Goal: Use online tool/utility: Utilize a website feature to perform a specific function

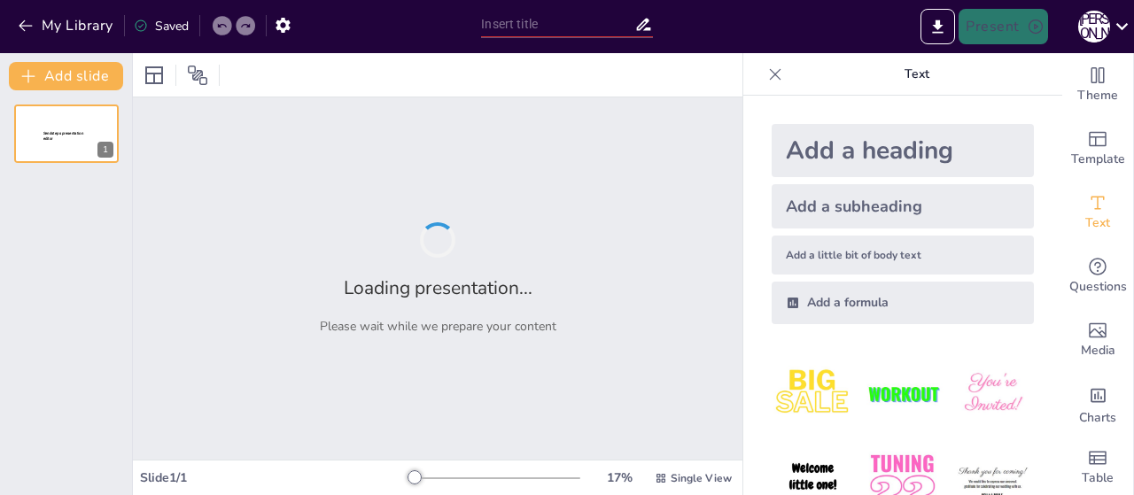
type input "Construyendo un Objetivo Común: La Importancia de la Comunicación en el Éxito E…"
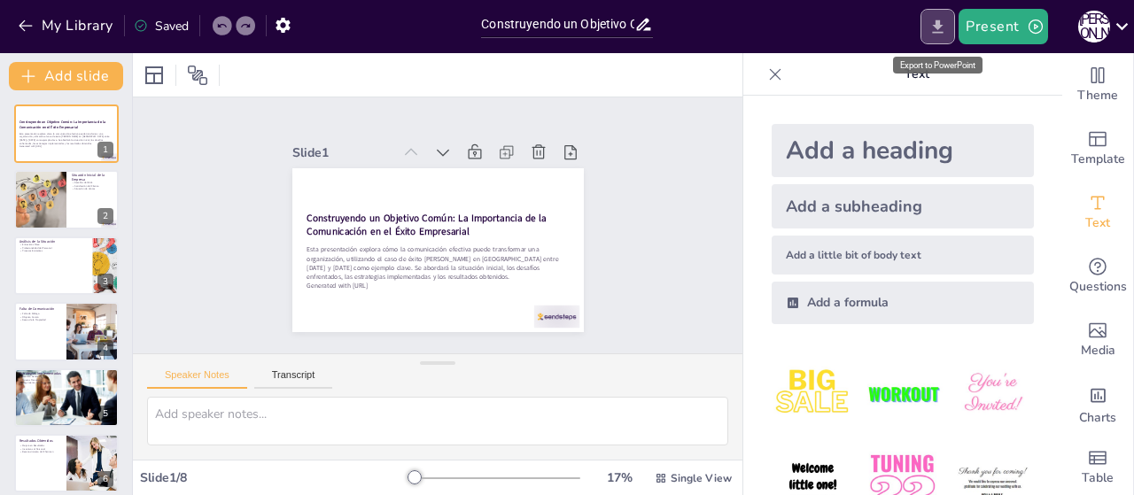
click at [939, 25] on icon "Export to PowerPoint" at bounding box center [938, 25] width 11 height 13
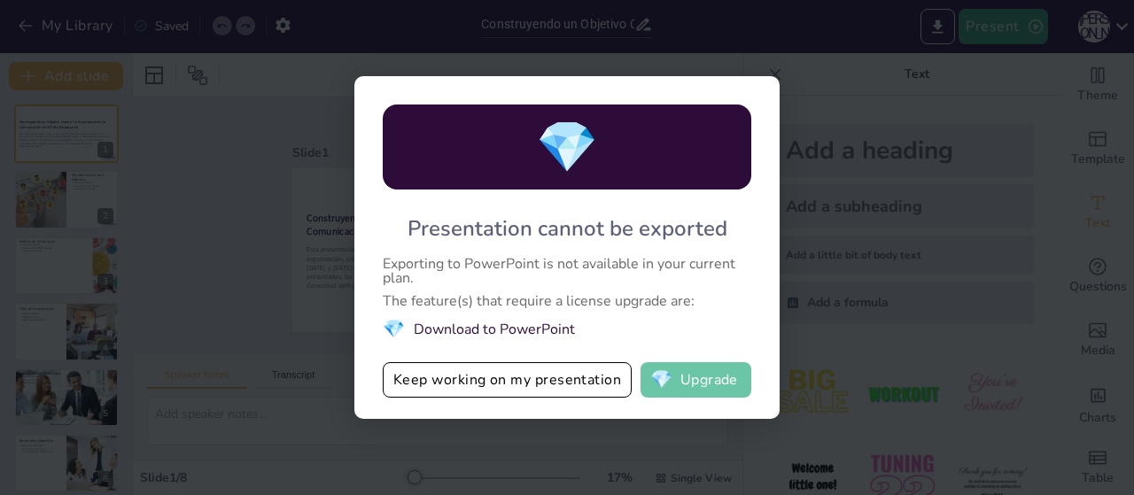
click at [726, 384] on button "💎 Upgrade" at bounding box center [696, 379] width 111 height 35
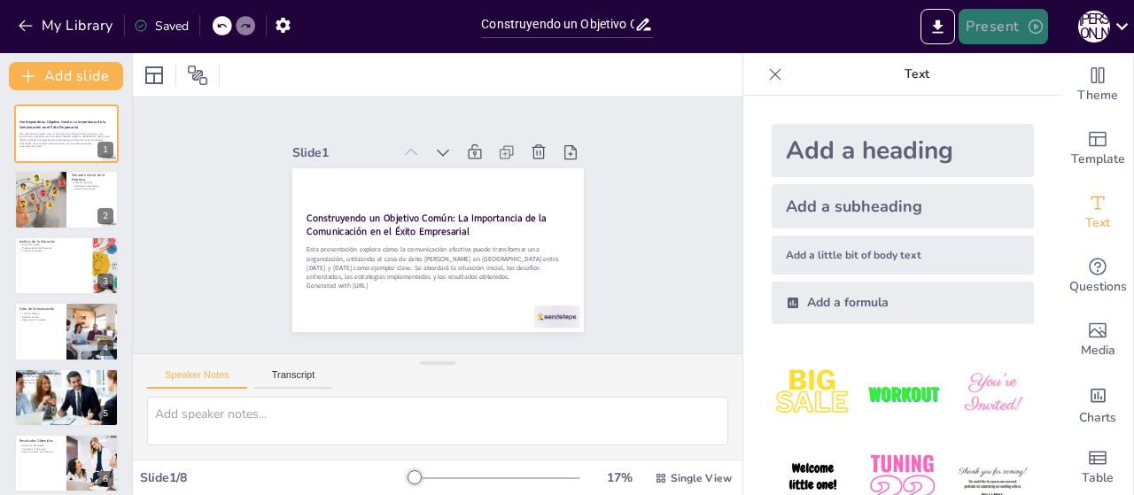
click at [999, 35] on button "Present" at bounding box center [1003, 26] width 89 height 35
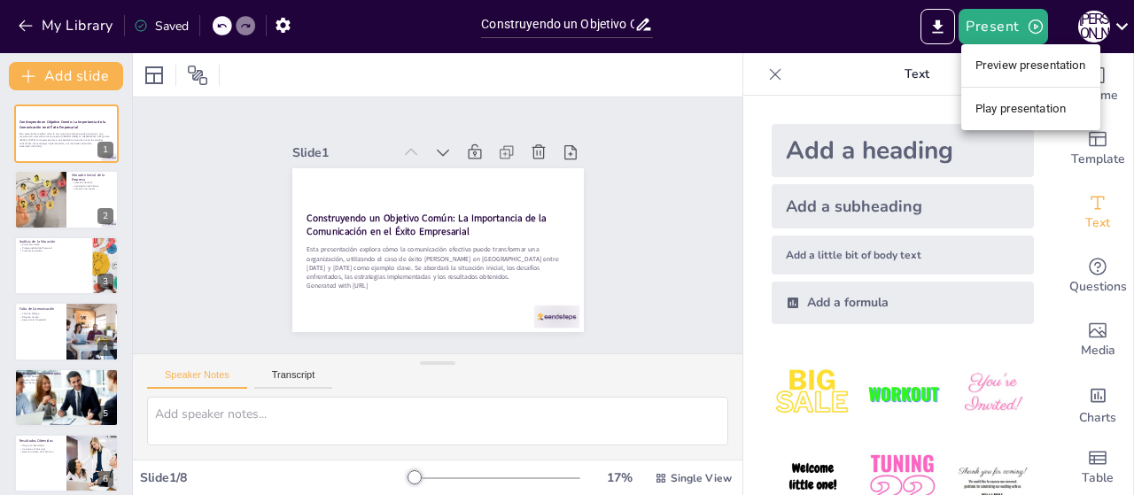
click at [994, 63] on li "Preview presentation" at bounding box center [1030, 65] width 139 height 28
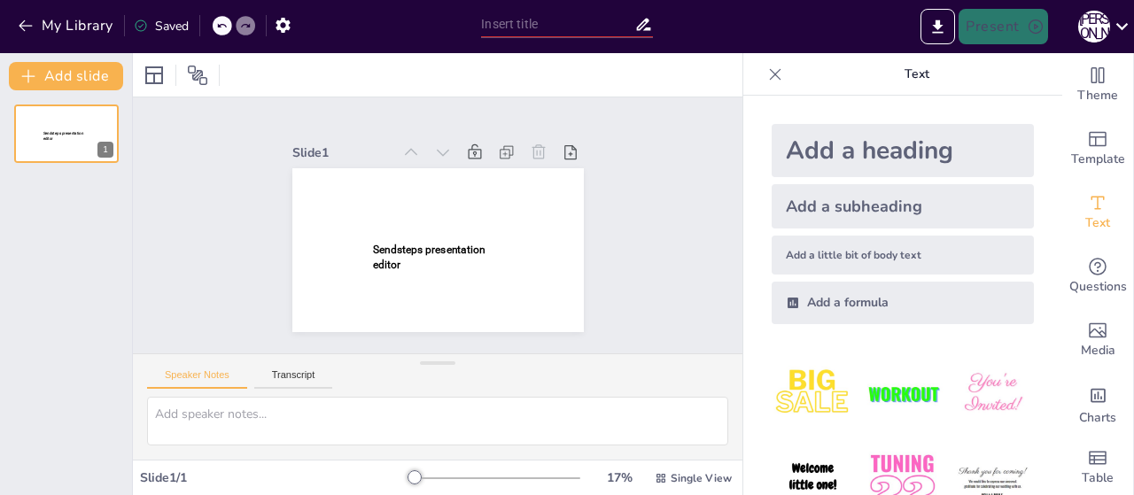
type input "Construyendo un Objetivo Común: La Importancia de la Comunicación en el Éxito E…"
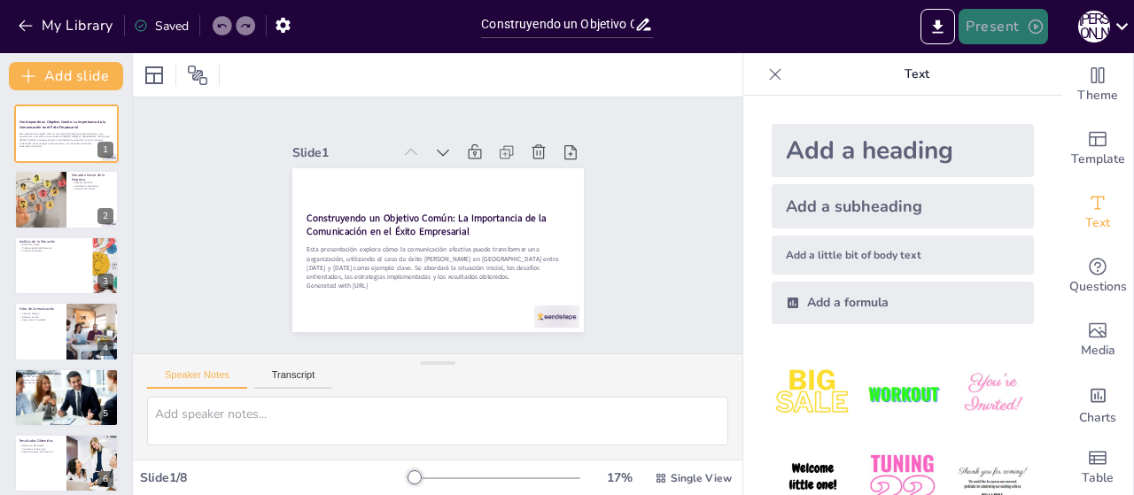
click at [1006, 19] on button "Present" at bounding box center [1003, 26] width 89 height 35
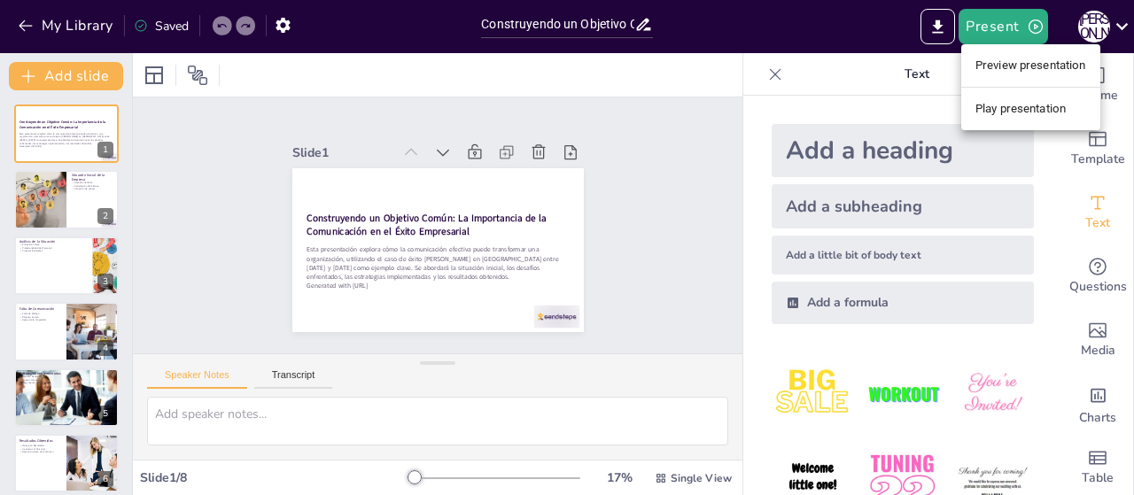
click at [1014, 110] on li "Play presentation" at bounding box center [1030, 109] width 139 height 28
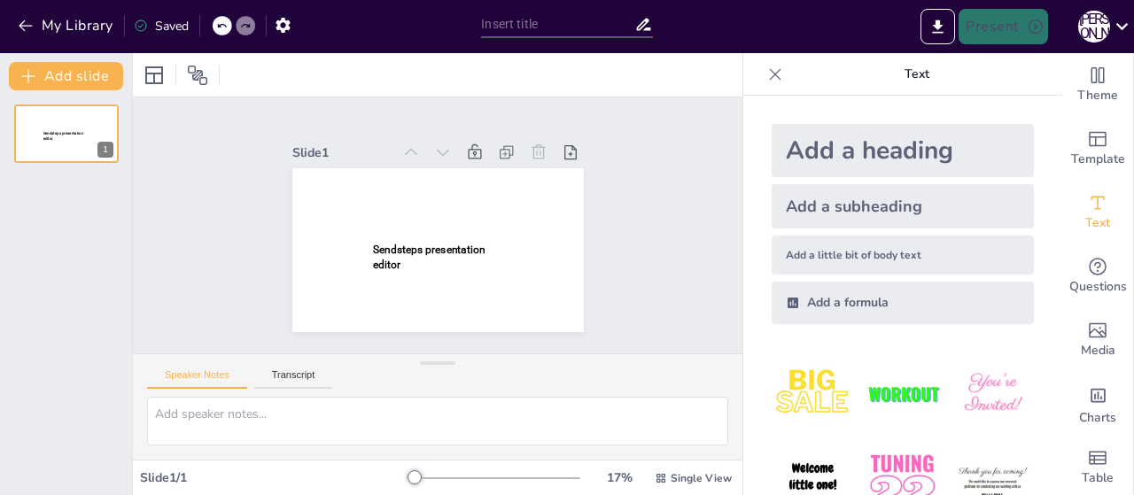
type input "Construyendo un Objetivo Común: La Importancia de la Comunicación en el Éxito E…"
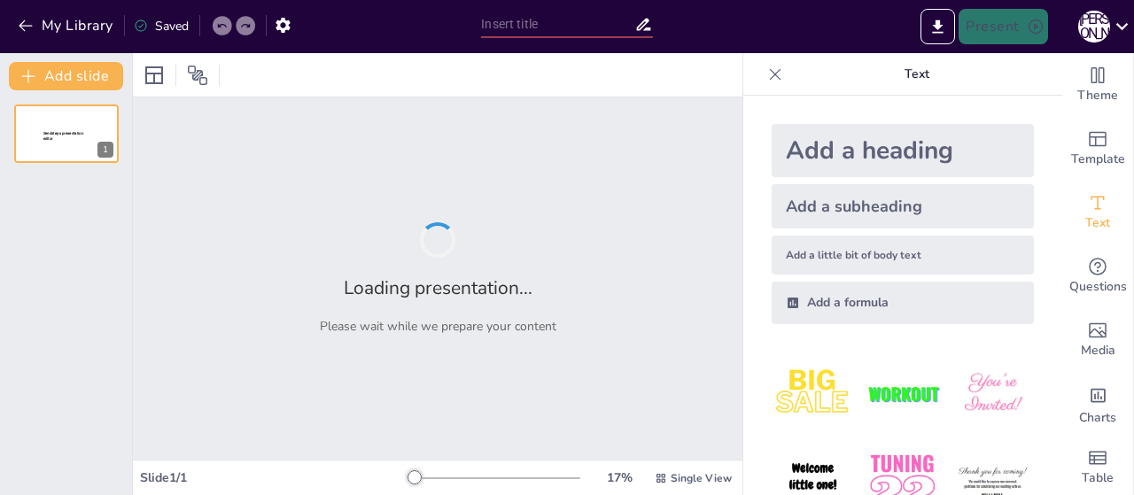
type input "El Camino hacia el Chairman: Objetivos y Logros en [PERSON_NAME]"
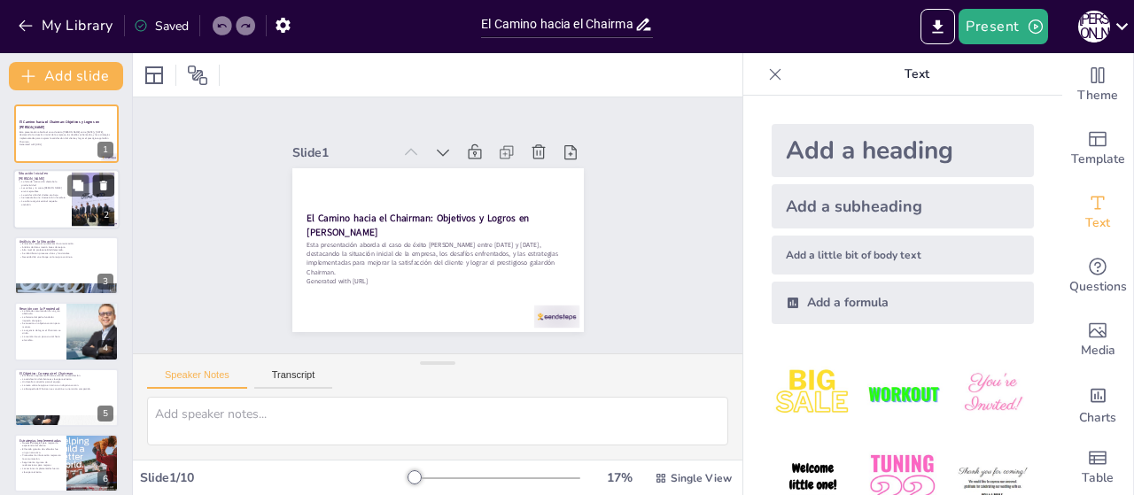
click at [93, 192] on button at bounding box center [103, 185] width 21 height 21
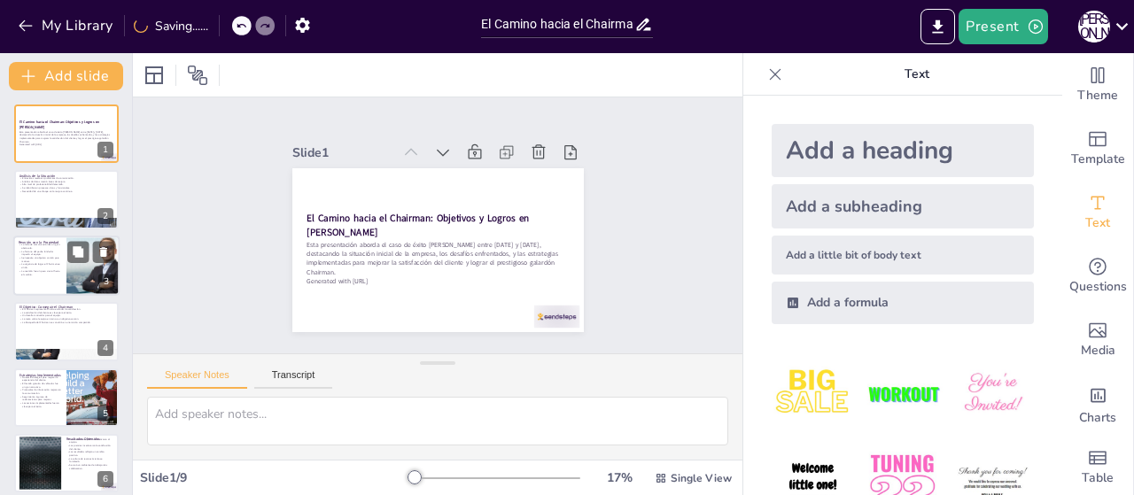
click at [95, 268] on div at bounding box center [92, 266] width 83 height 60
type textarea "La falta de comunicación puede ser un gran obstáculo para el éxito de una empre…"
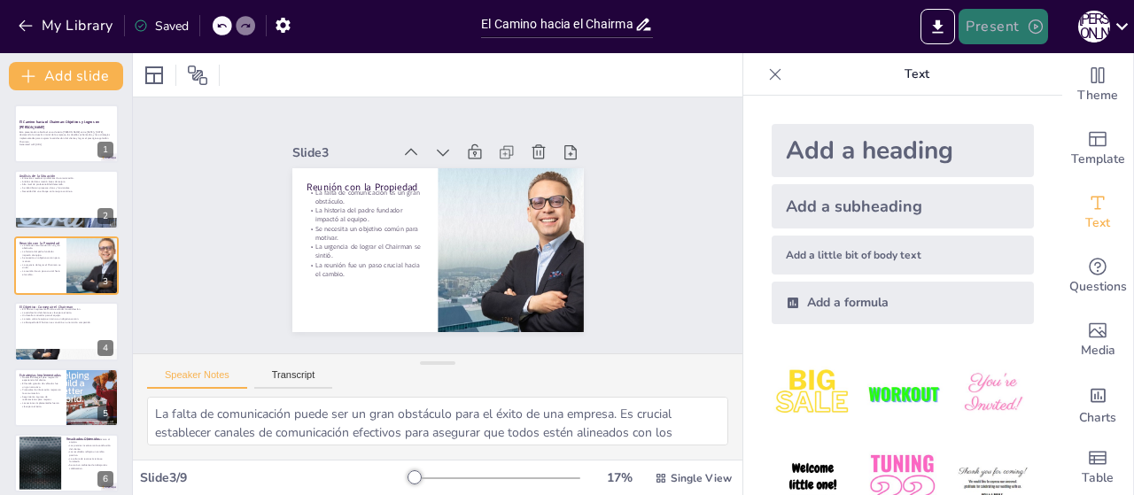
click at [1028, 24] on icon "button" at bounding box center [1036, 27] width 18 height 18
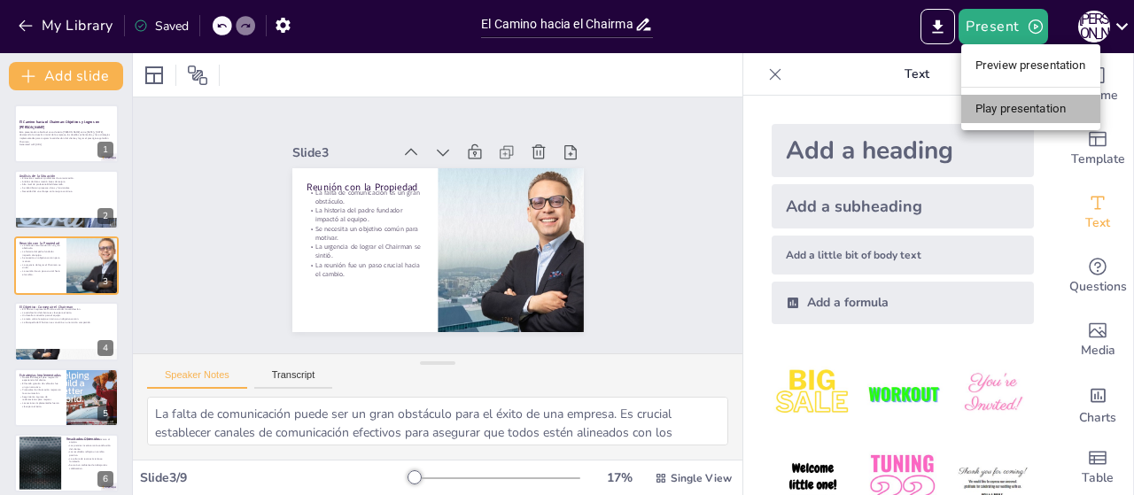
click at [1011, 103] on li "Play presentation" at bounding box center [1030, 109] width 139 height 28
